Goal: Communication & Community: Share content

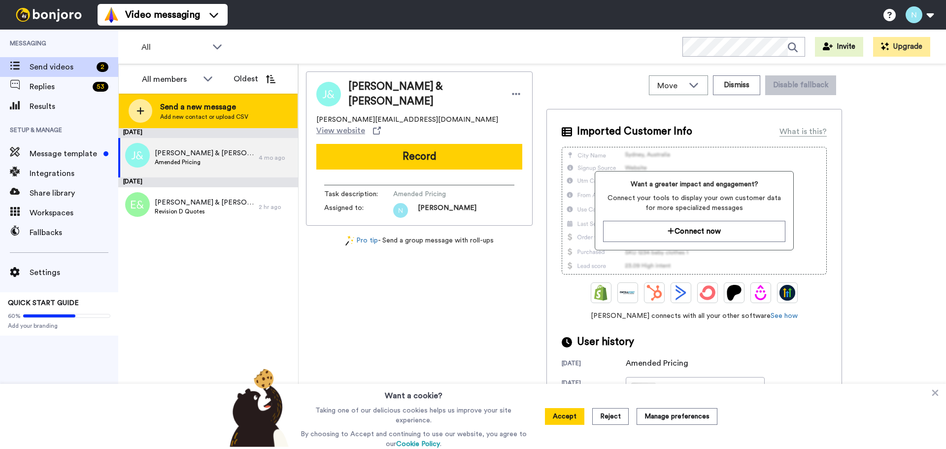
click at [199, 108] on span "Send a new message" at bounding box center [204, 107] width 88 height 12
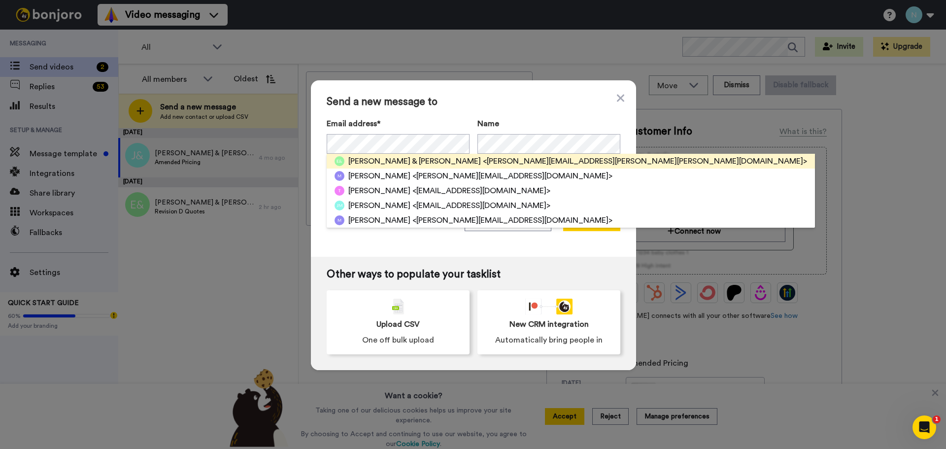
click at [379, 162] on span "[PERSON_NAME] & [PERSON_NAME]" at bounding box center [414, 161] width 133 height 12
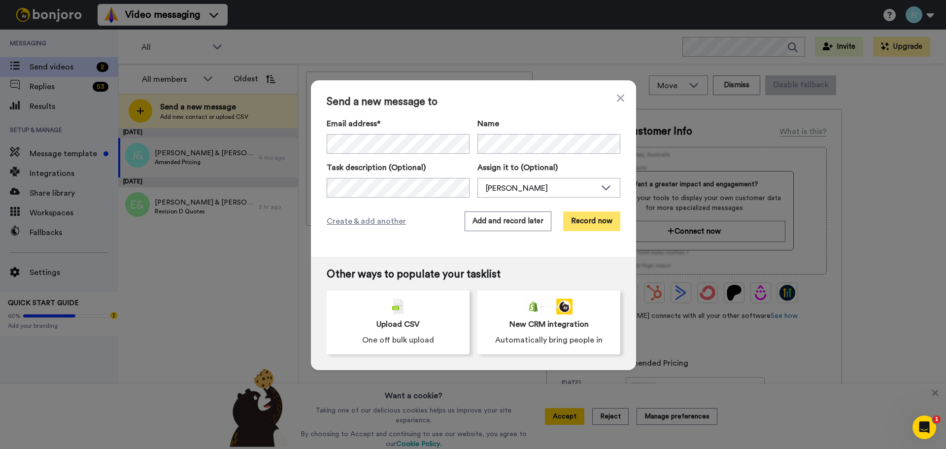
click at [584, 221] on button "Record now" at bounding box center [591, 221] width 57 height 20
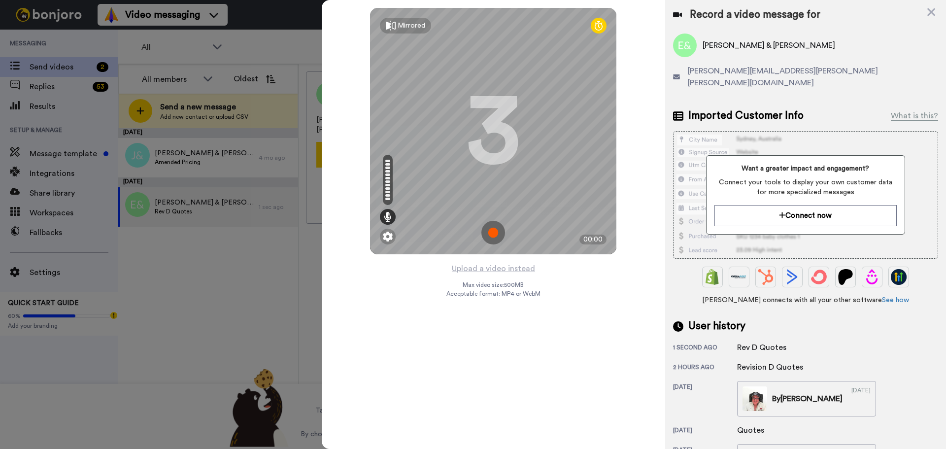
click at [491, 232] on img at bounding box center [493, 233] width 24 height 24
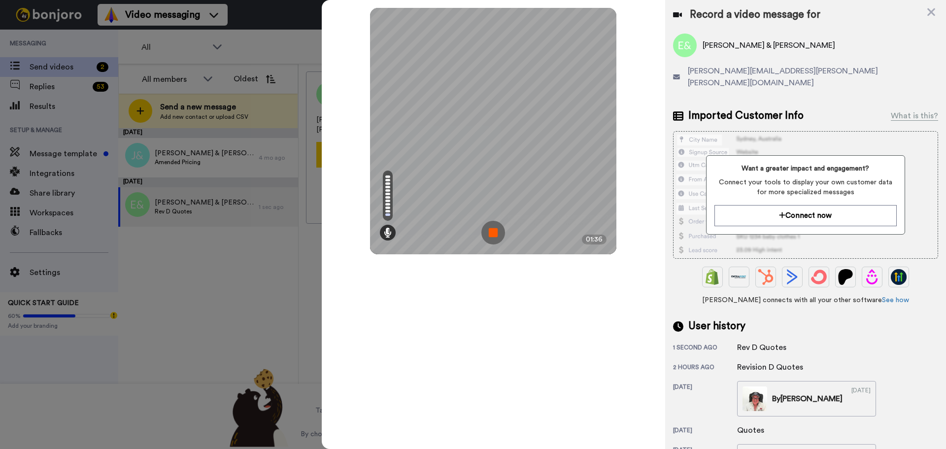
click at [491, 230] on img at bounding box center [493, 233] width 24 height 24
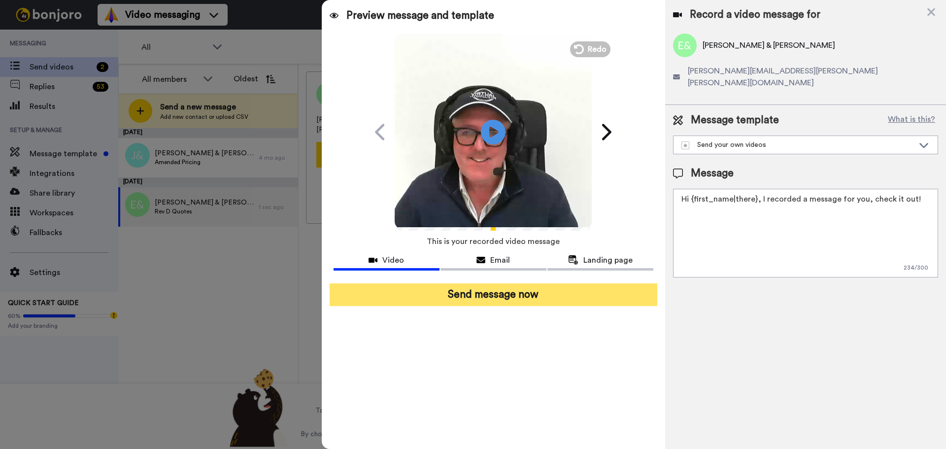
click at [507, 297] on button "Send message now" at bounding box center [494, 294] width 328 height 23
